Goal: Check status: Check status

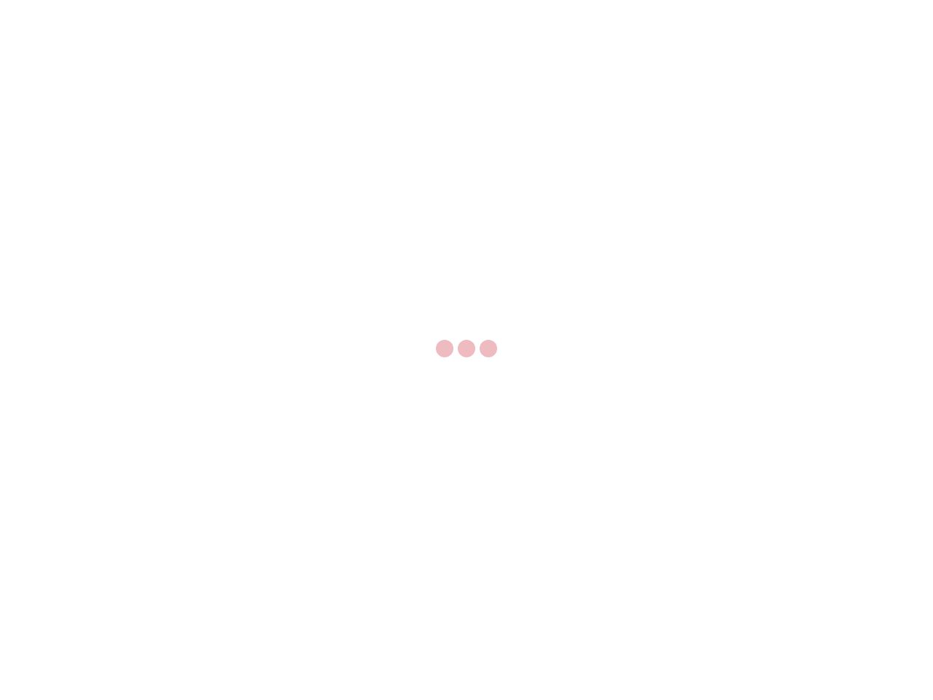
select select "US"
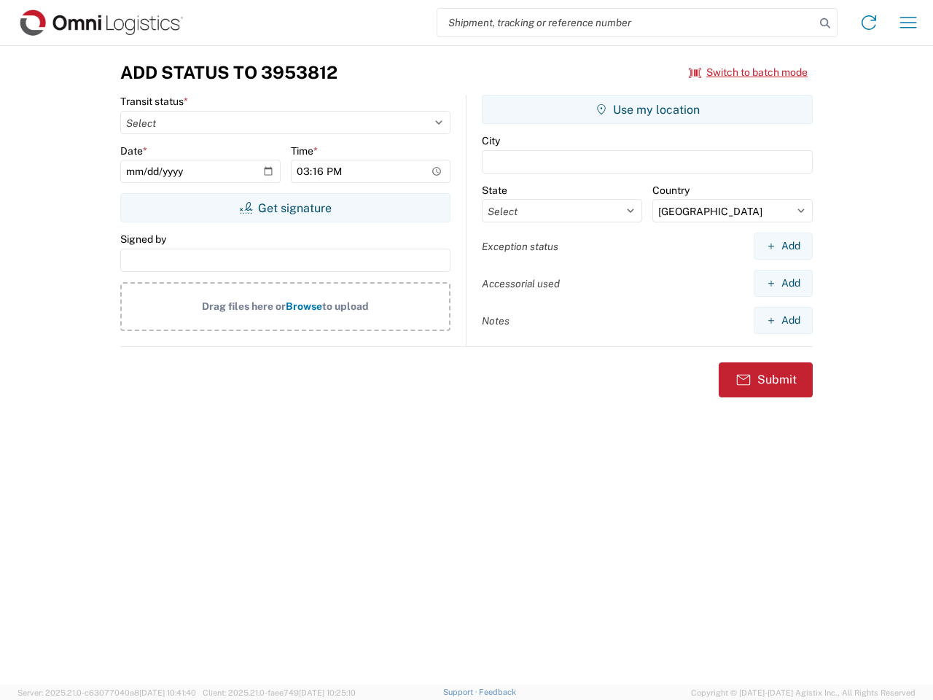
click at [626, 23] on input "search" at bounding box center [626, 23] width 378 height 28
click at [825, 23] on icon at bounding box center [825, 23] width 20 height 20
click at [869, 23] on icon at bounding box center [868, 22] width 23 height 23
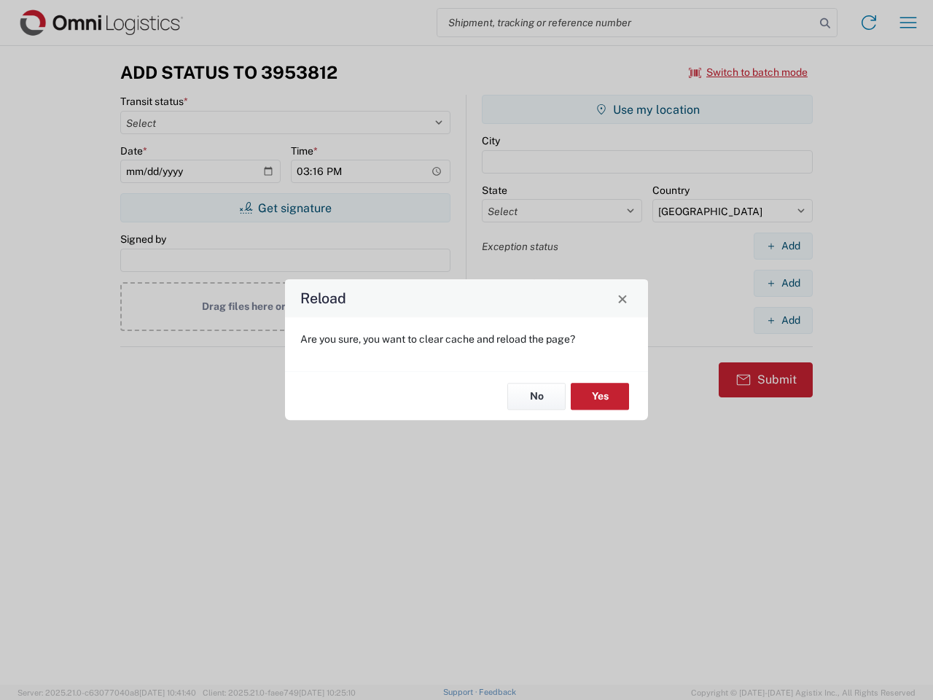
click at [908, 23] on div "Reload Are you sure, you want to clear cache and reload the page? No Yes" at bounding box center [466, 350] width 933 height 700
click at [749, 72] on div "Reload Are you sure, you want to clear cache and reload the page? No Yes" at bounding box center [466, 350] width 933 height 700
click at [285, 208] on div "Reload Are you sure, you want to clear cache and reload the page? No Yes" at bounding box center [466, 350] width 933 height 700
click at [647, 109] on div "Reload Are you sure, you want to clear cache and reload the page? No Yes" at bounding box center [466, 350] width 933 height 700
click at [783, 246] on div "Reload Are you sure, you want to clear cache and reload the page? No Yes" at bounding box center [466, 350] width 933 height 700
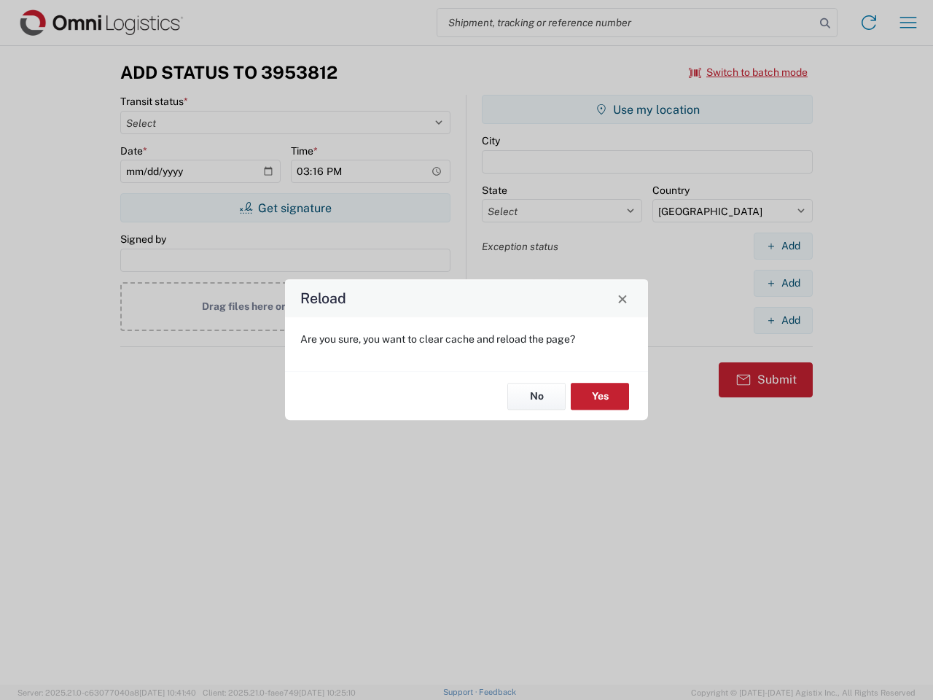
click at [783, 283] on div "Reload Are you sure, you want to clear cache and reload the page? No Yes" at bounding box center [466, 350] width 933 height 700
click at [783, 320] on div "Reload Are you sure, you want to clear cache and reload the page? No Yes" at bounding box center [466, 350] width 933 height 700
